Goal: Task Accomplishment & Management: Use online tool/utility

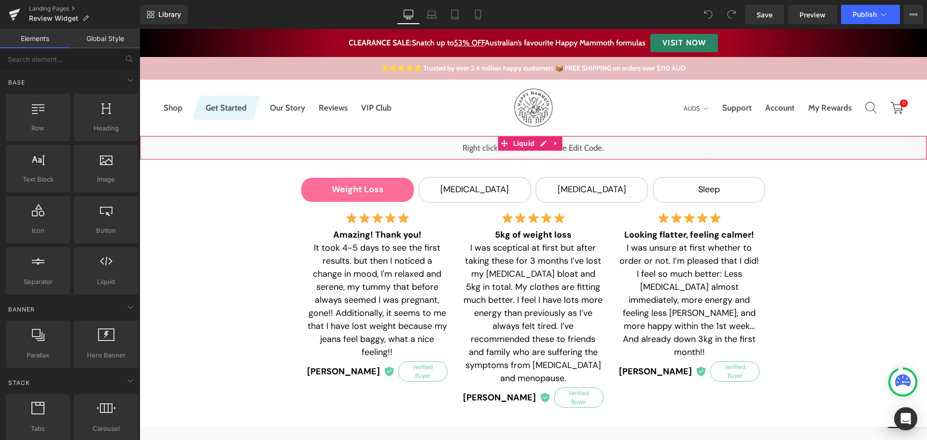
click at [539, 151] on div "Liquid" at bounding box center [534, 148] width 788 height 24
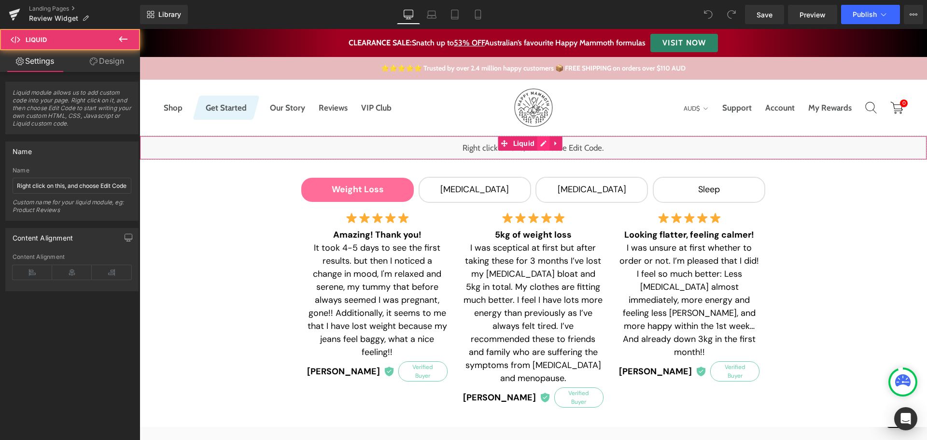
click at [540, 141] on div "Liquid" at bounding box center [534, 148] width 788 height 24
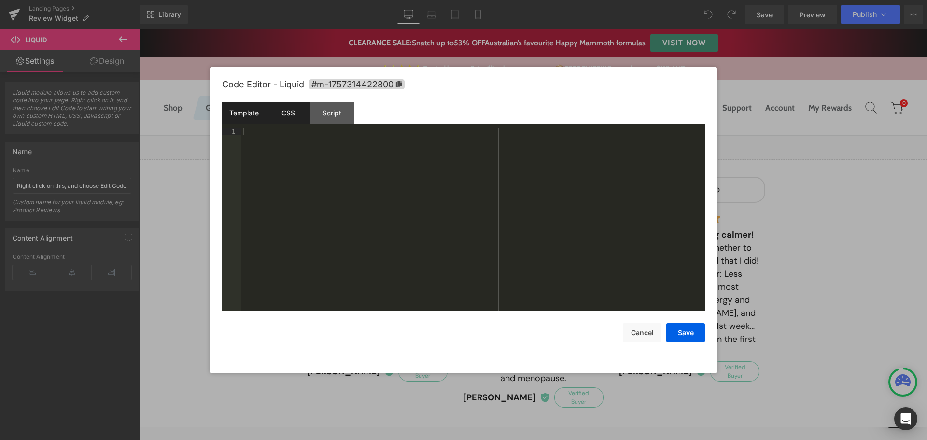
click at [299, 105] on div "CSS" at bounding box center [288, 113] width 44 height 22
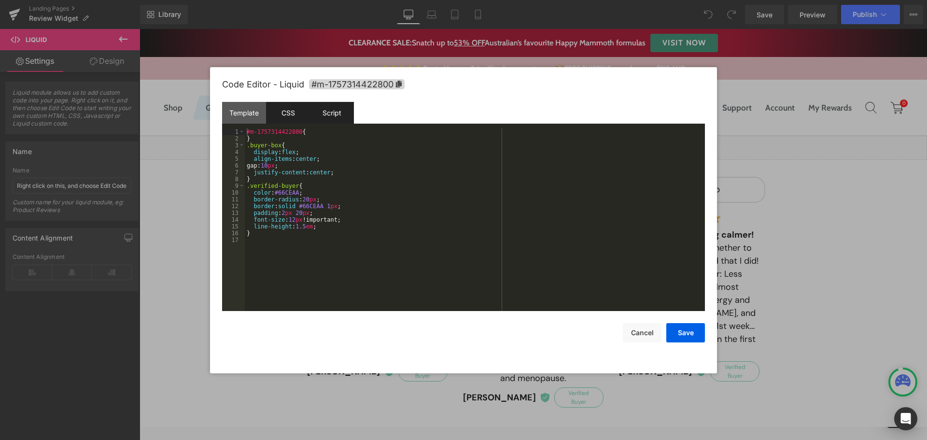
click at [329, 113] on div "Script" at bounding box center [332, 113] width 44 height 22
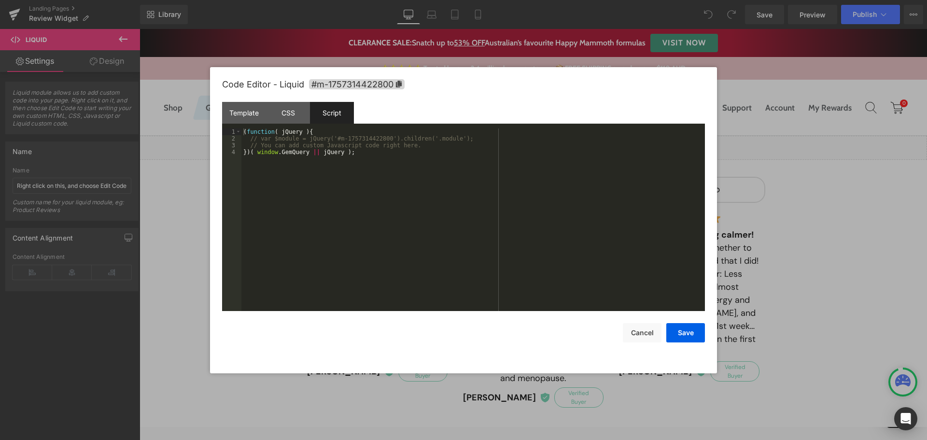
click at [383, 200] on div "( function ( jQuery ) { // var $module = jQuery('#m-1757314422800').children('.…" at bounding box center [473, 226] width 464 height 196
click at [643, 334] on button "Cancel" at bounding box center [642, 332] width 39 height 19
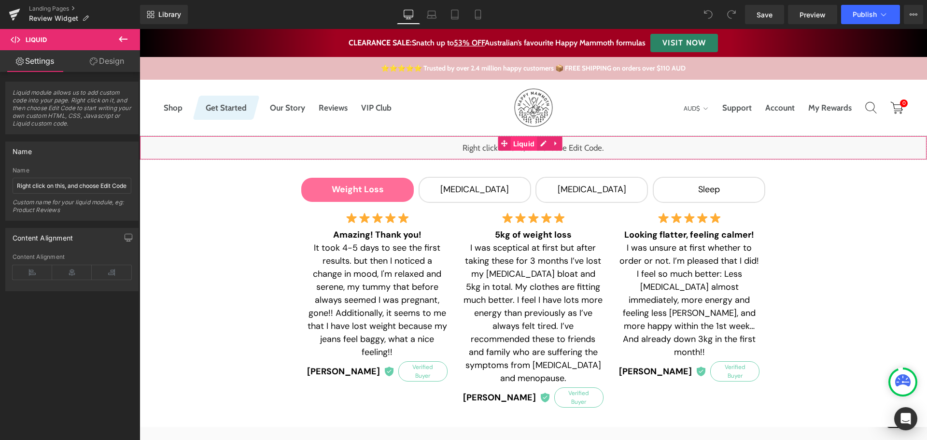
click at [521, 144] on span "Liquid" at bounding box center [524, 144] width 27 height 14
click at [70, 185] on input "Right click on this, and choose Edit Code." at bounding box center [72, 186] width 119 height 16
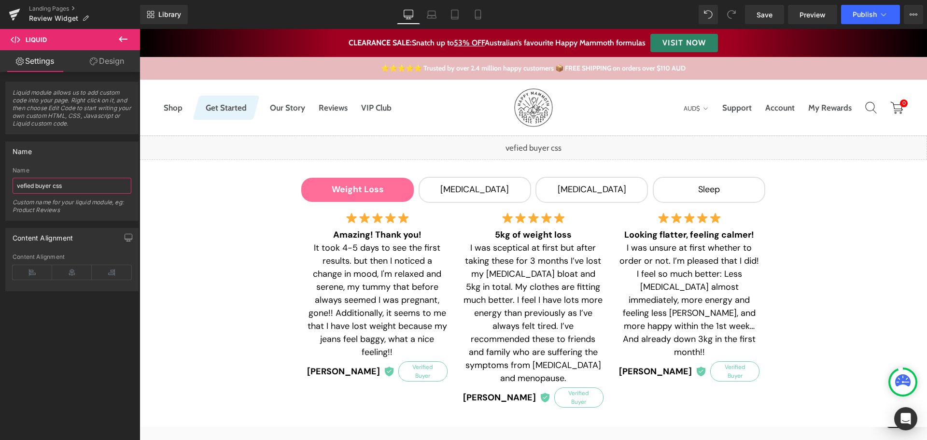
click at [23, 186] on input "vefied buyer css" at bounding box center [72, 186] width 119 height 16
click at [53, 363] on div "Liquid module allows us to add custom code into your page. Right click on it, a…" at bounding box center [72, 258] width 144 height 372
click at [29, 185] on input "verfied buyer css" at bounding box center [72, 186] width 119 height 16
click at [30, 187] on input "verfied buyer css" at bounding box center [72, 186] width 119 height 16
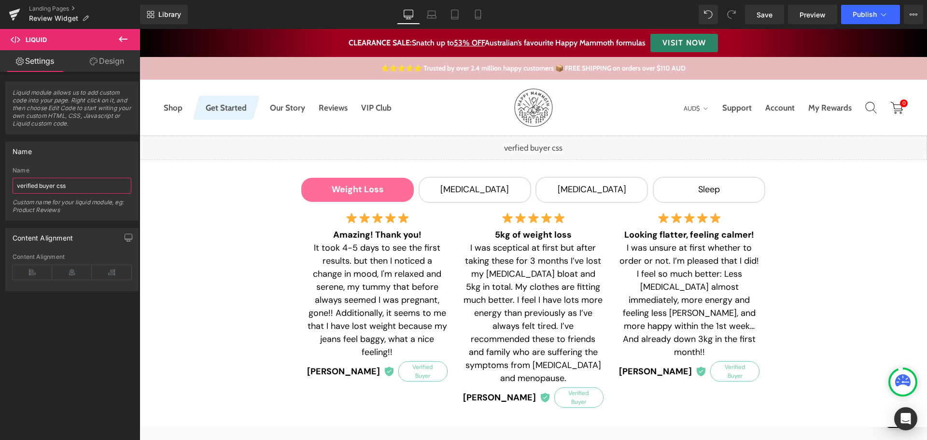
click at [84, 184] on input "verified buyer css" at bounding box center [72, 186] width 119 height 16
type input "Verified Buyer CSS"
click at [41, 315] on div "Liquid module allows us to add custom code into your page. Right click on it, a…" at bounding box center [72, 258] width 144 height 372
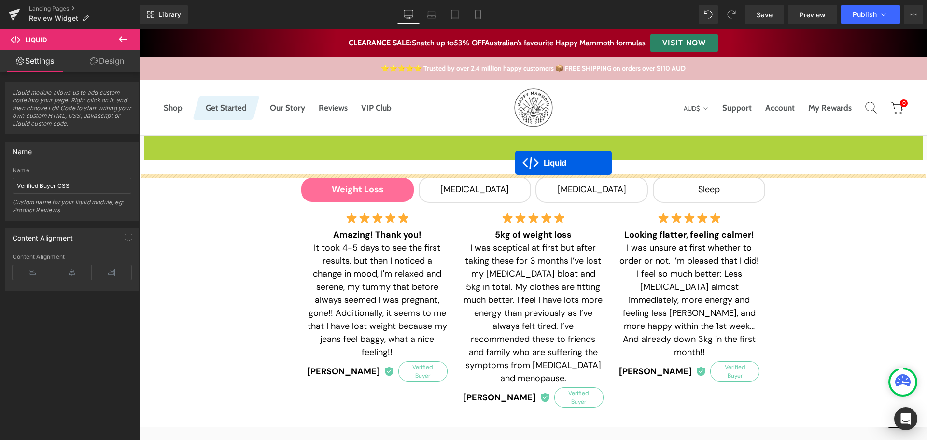
drag, startPoint x: 503, startPoint y: 144, endPoint x: 515, endPoint y: 163, distance: 22.0
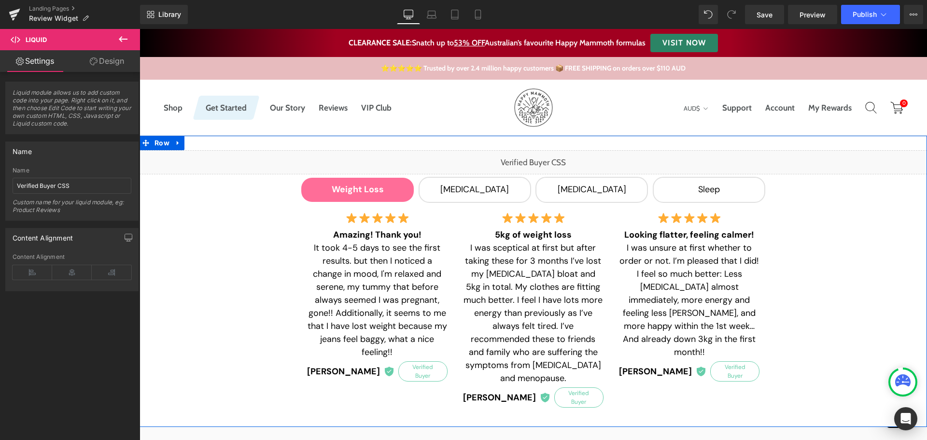
click at [872, 211] on div "Liquid Weight Loss Text Block [MEDICAL_DATA] Text Block [MEDICAL_DATA] Text Blo…" at bounding box center [534, 281] width 788 height 262
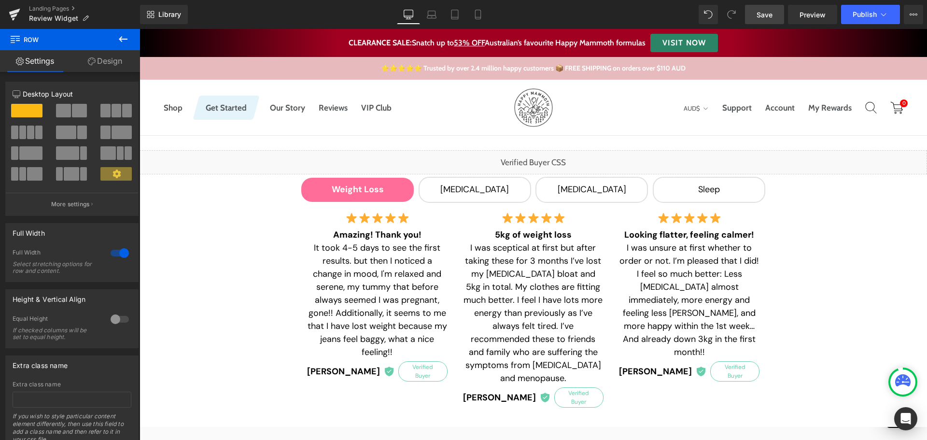
click at [761, 15] on span "Save" at bounding box center [765, 15] width 16 height 10
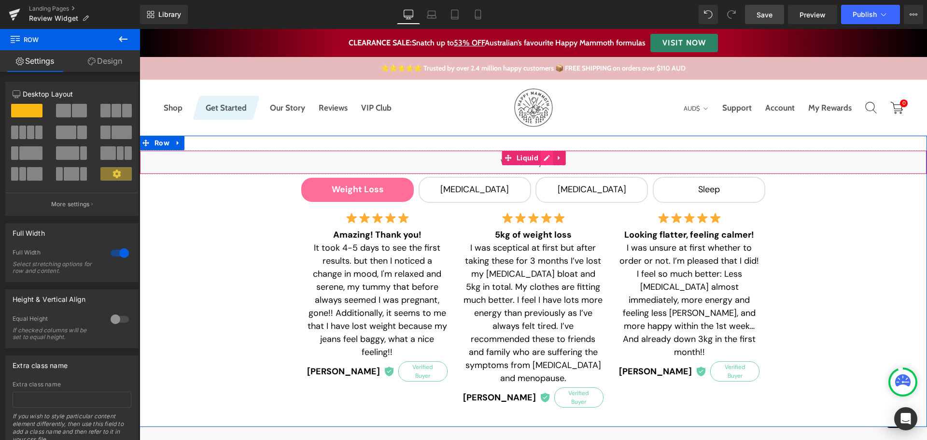
click at [541, 155] on div "Liquid" at bounding box center [534, 162] width 788 height 24
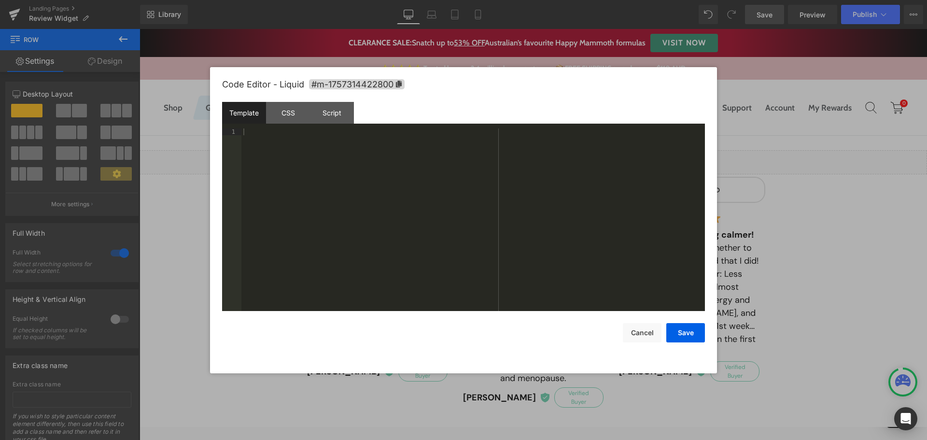
click at [327, 185] on div at bounding box center [473, 226] width 464 height 196
click at [298, 114] on div "CSS" at bounding box center [288, 113] width 44 height 22
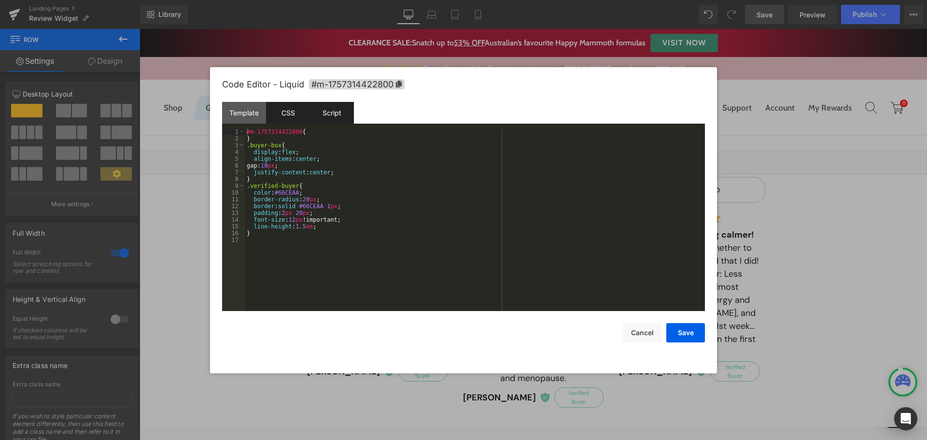
click at [337, 119] on div "Script" at bounding box center [332, 113] width 44 height 22
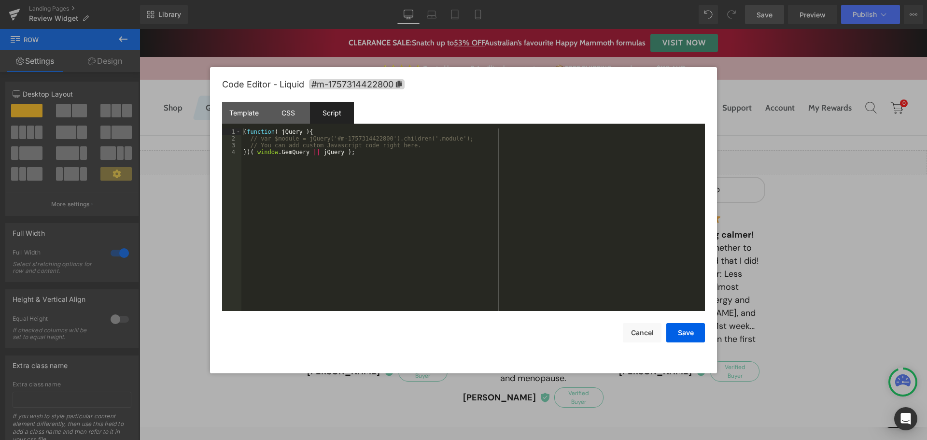
click at [334, 251] on div "( function ( jQuery ) { // var $module = jQuery('#m-1757314422800').children('.…" at bounding box center [473, 226] width 464 height 196
click at [639, 335] on button "Cancel" at bounding box center [642, 332] width 39 height 19
